Goal: Information Seeking & Learning: Check status

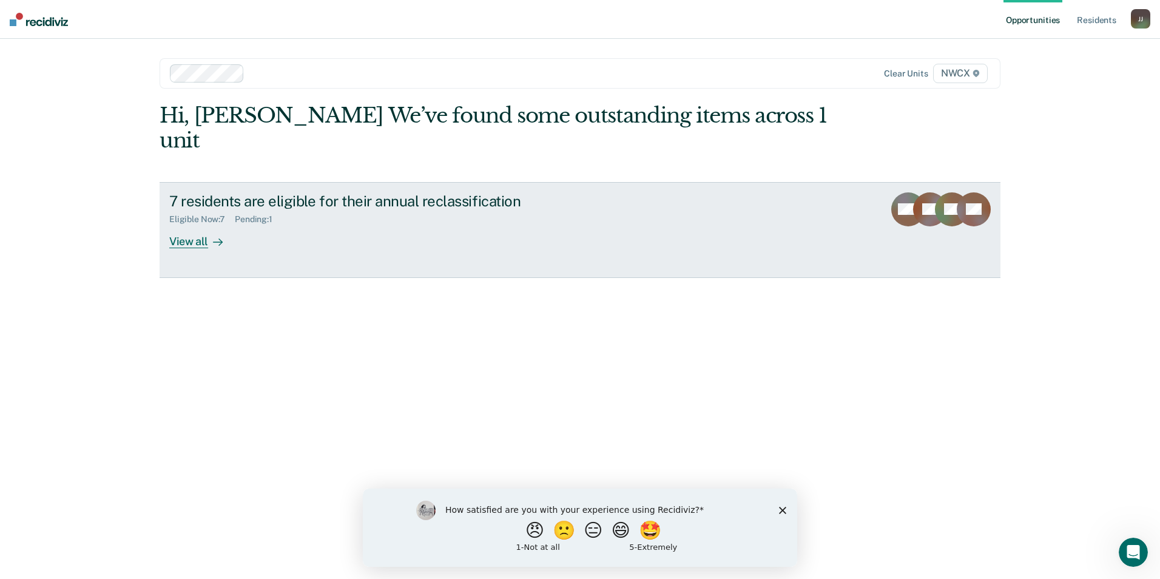
click at [189, 225] on div "View all" at bounding box center [203, 237] width 68 height 24
